Goal: Task Accomplishment & Management: Manage account settings

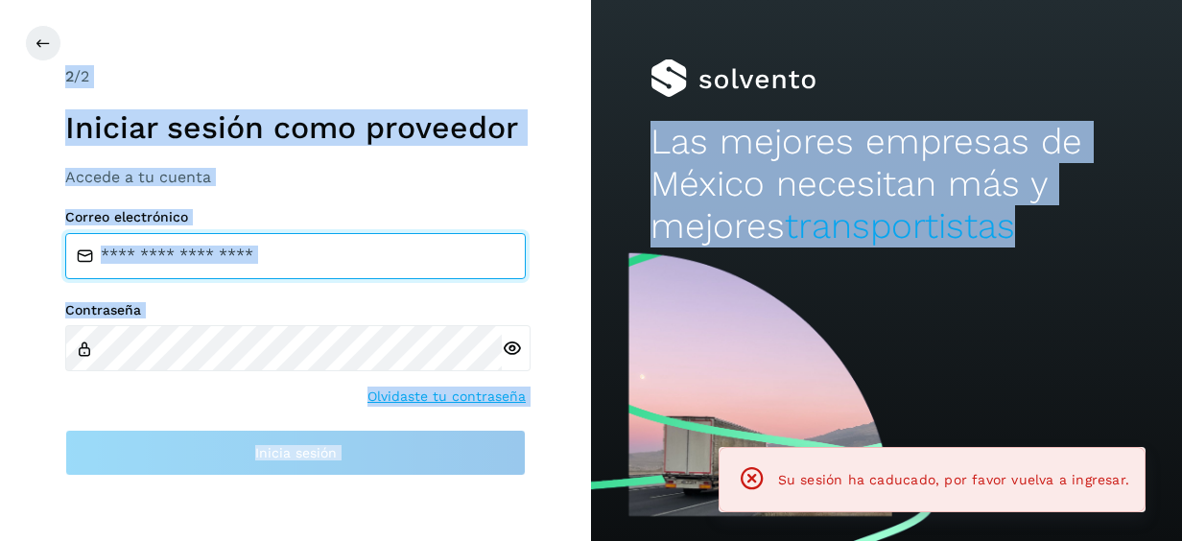
type input "**********"
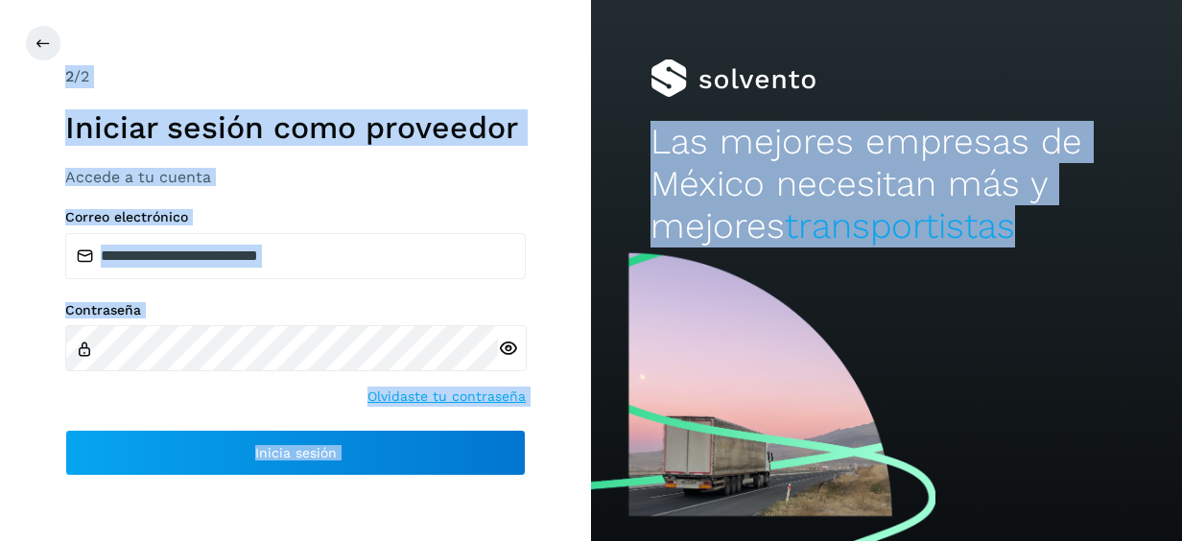
click at [233, 403] on div "Contraseña Olvidaste tu contraseña" at bounding box center [295, 354] width 461 height 105
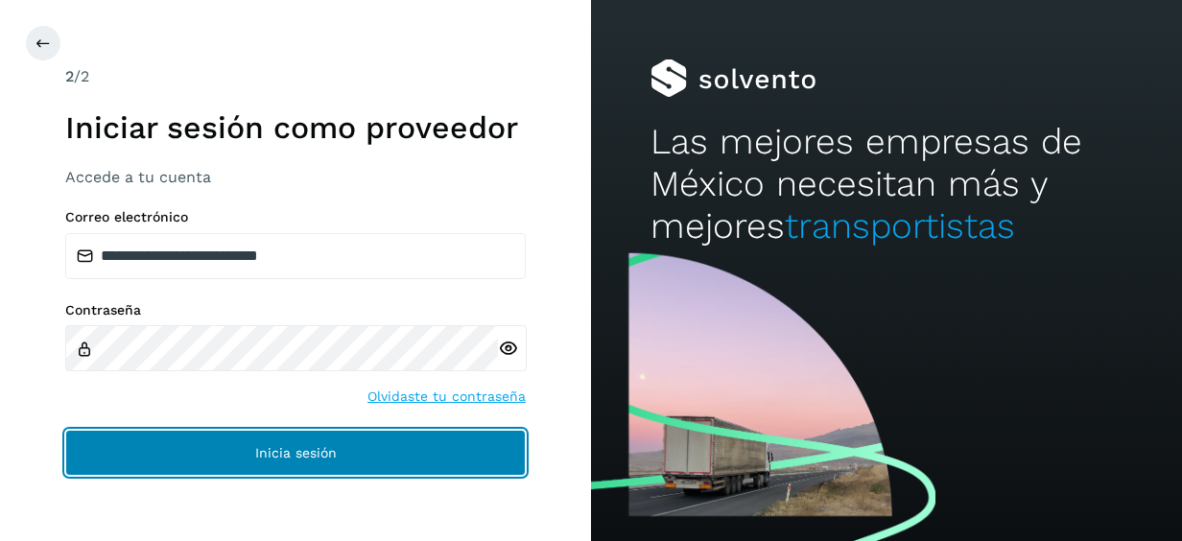
click at [299, 443] on button "Inicia sesión" at bounding box center [295, 453] width 461 height 46
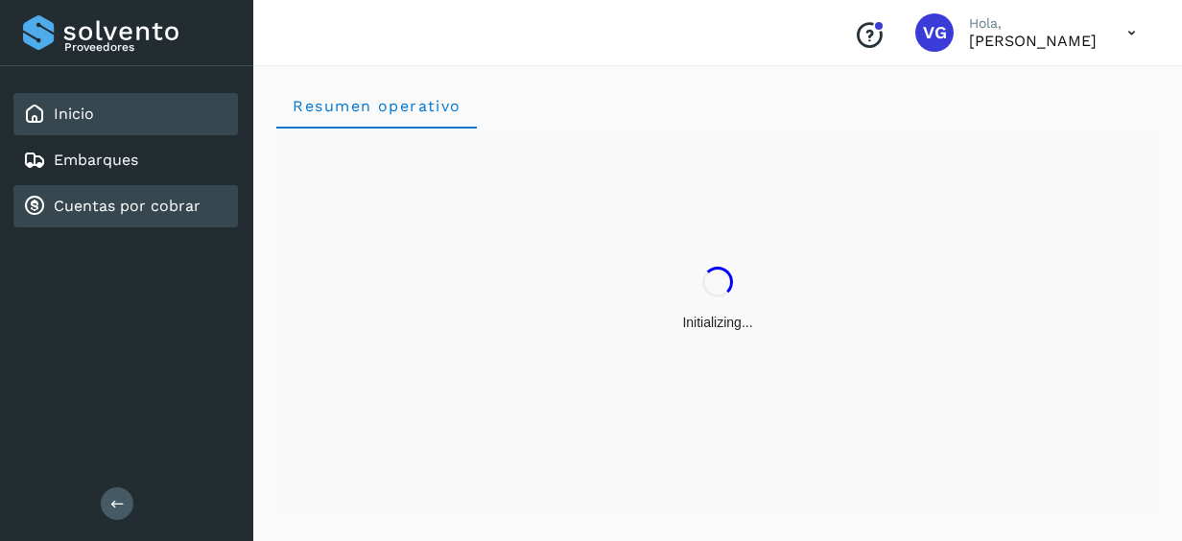
click at [133, 213] on link "Cuentas por cobrar" at bounding box center [127, 206] width 147 height 18
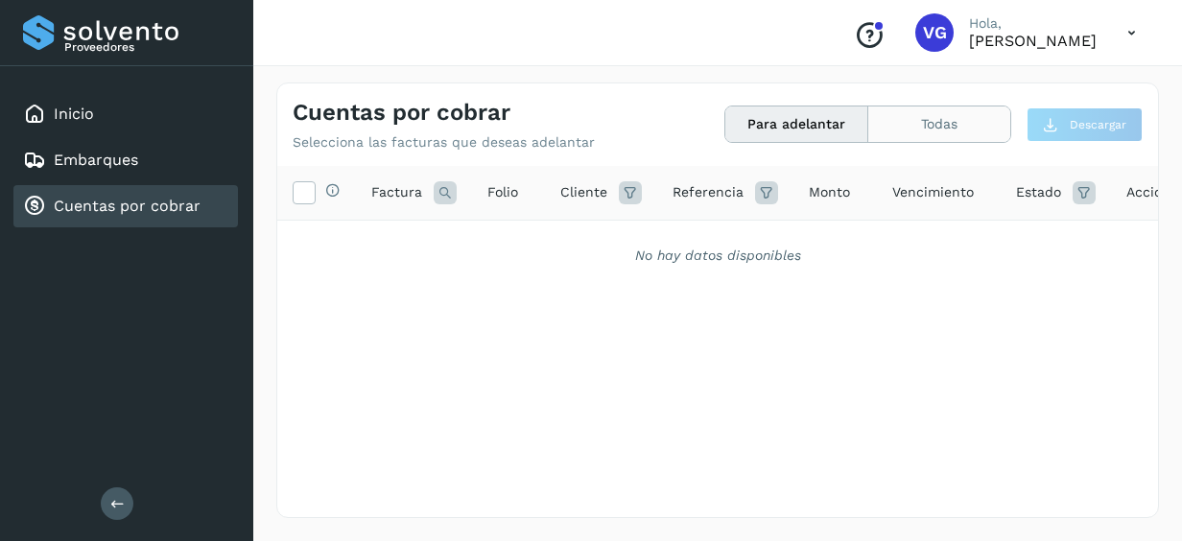
click at [944, 136] on button "Todas" at bounding box center [939, 123] width 142 height 35
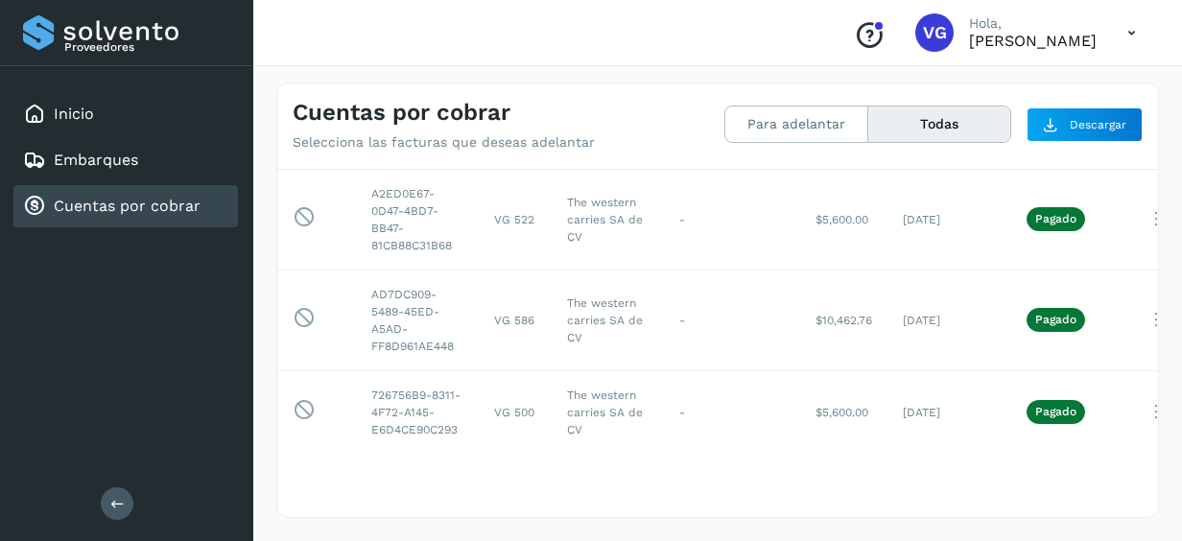
scroll to position [154, 0]
